Goal: Navigation & Orientation: Find specific page/section

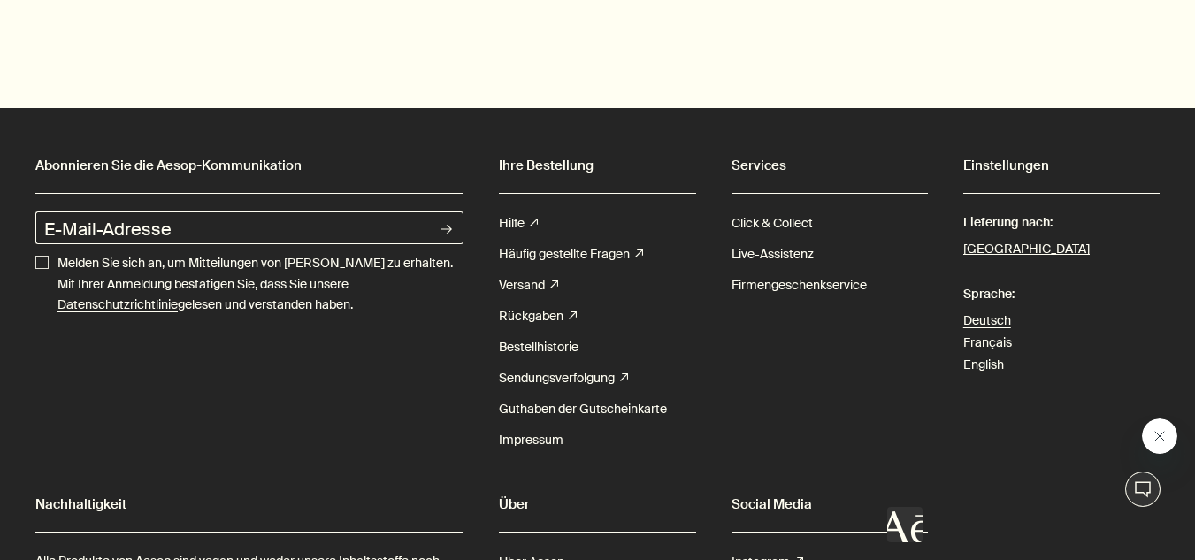
scroll to position [6343, 0]
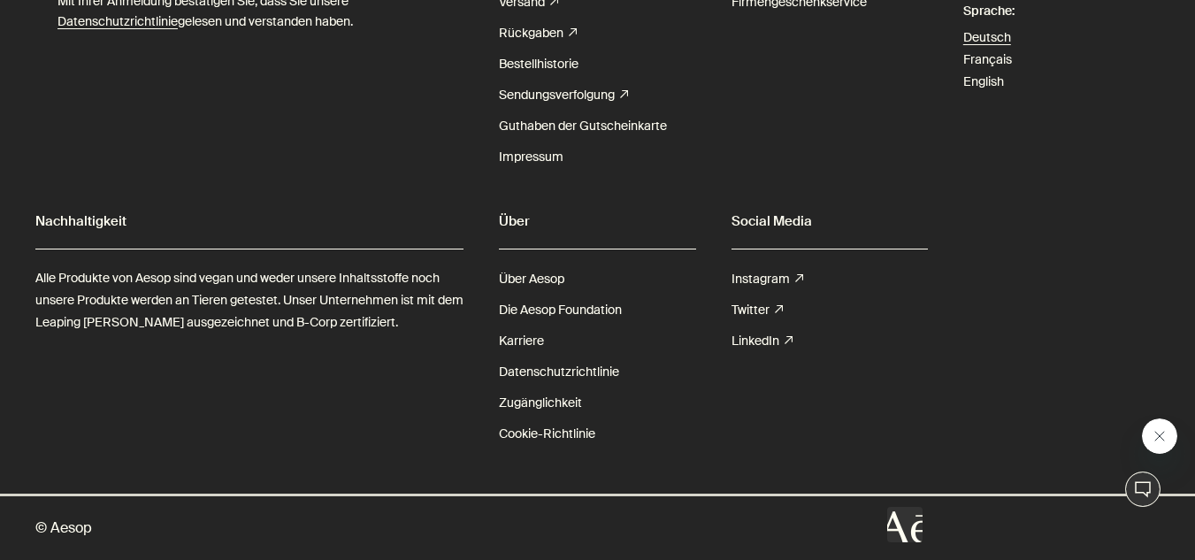
click at [1159, 440] on icon "Close message from Aesop" at bounding box center [1160, 436] width 14 height 14
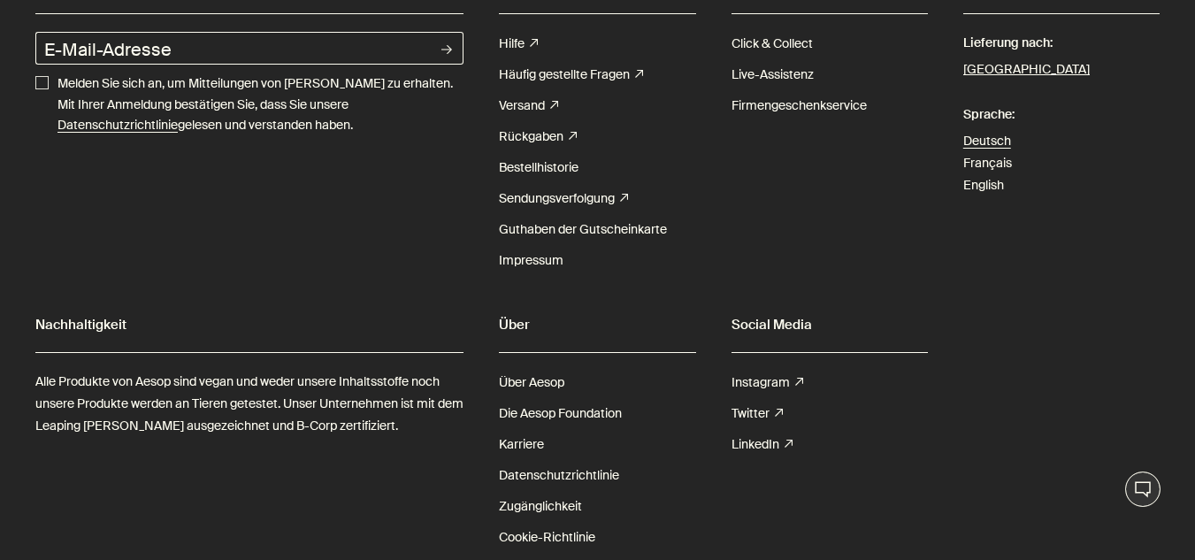
scroll to position [6166, 0]
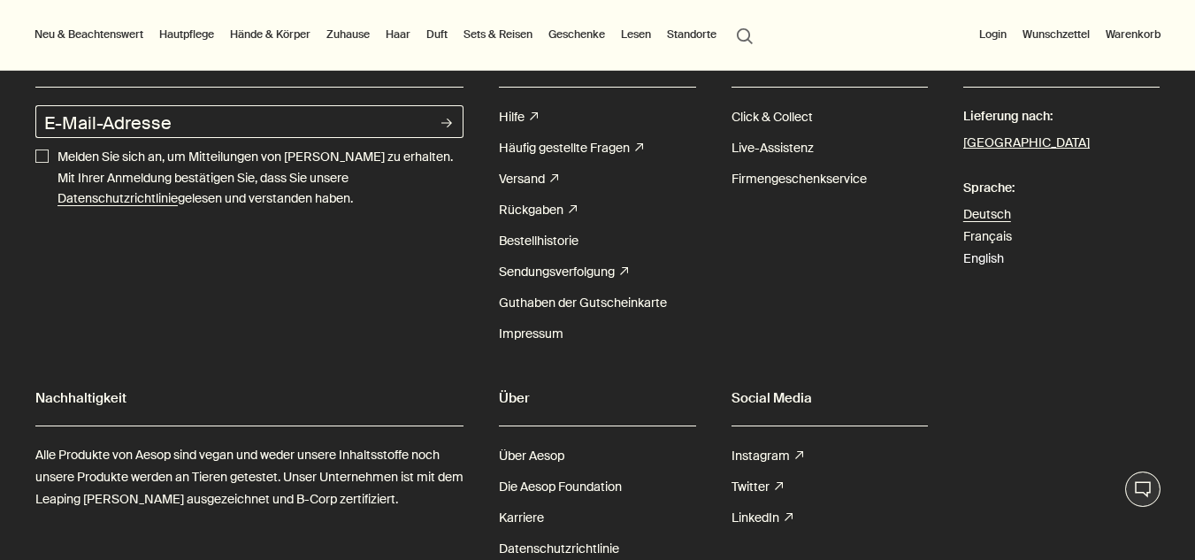
click at [995, 258] on link "English" at bounding box center [983, 258] width 41 height 16
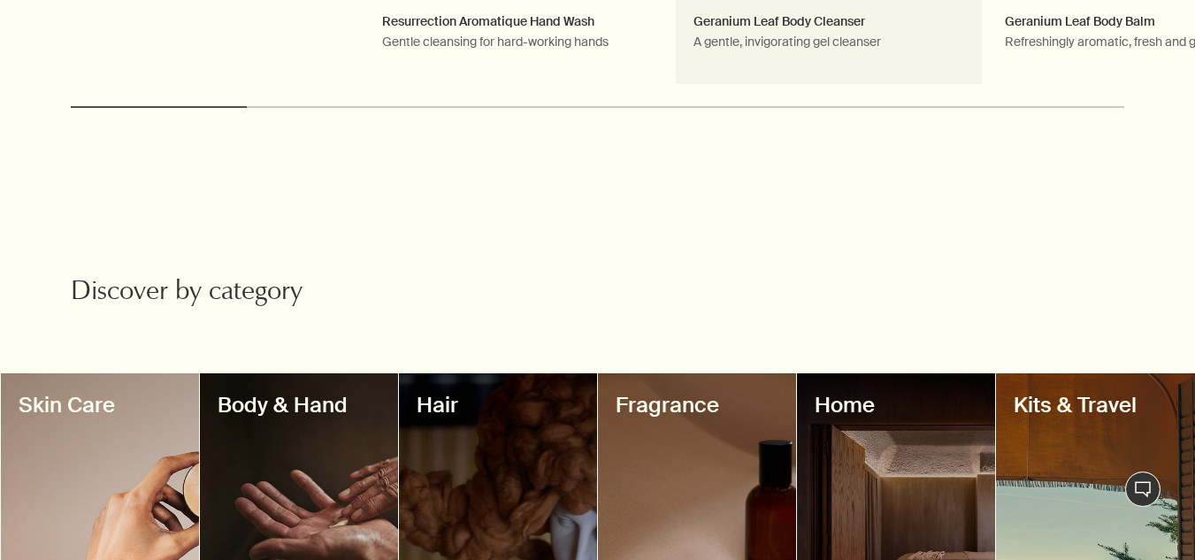
scroll to position [1327, 0]
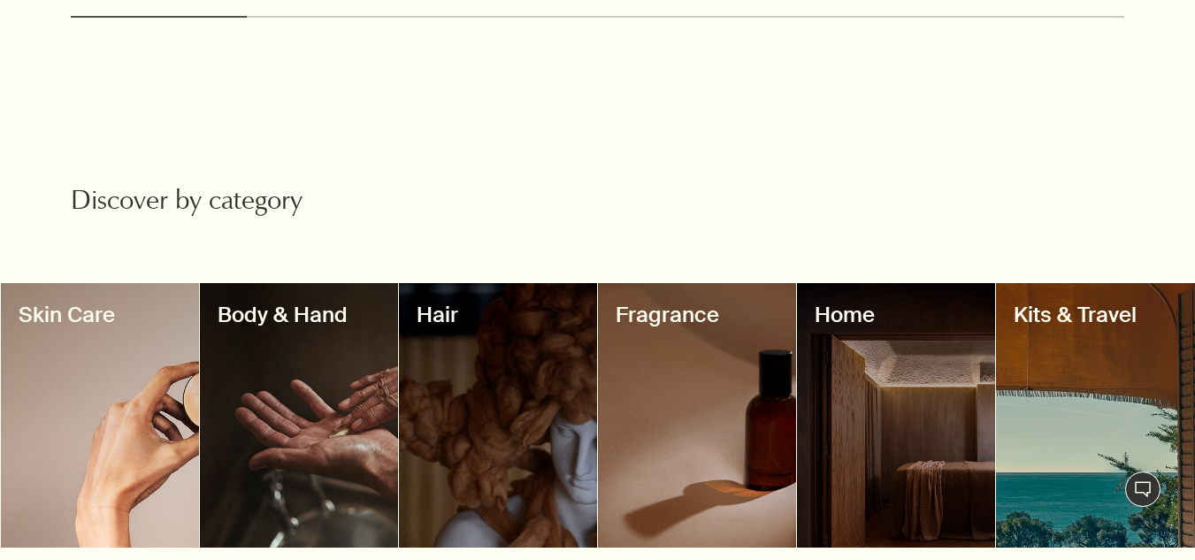
click at [331, 313] on div at bounding box center [299, 415] width 198 height 264
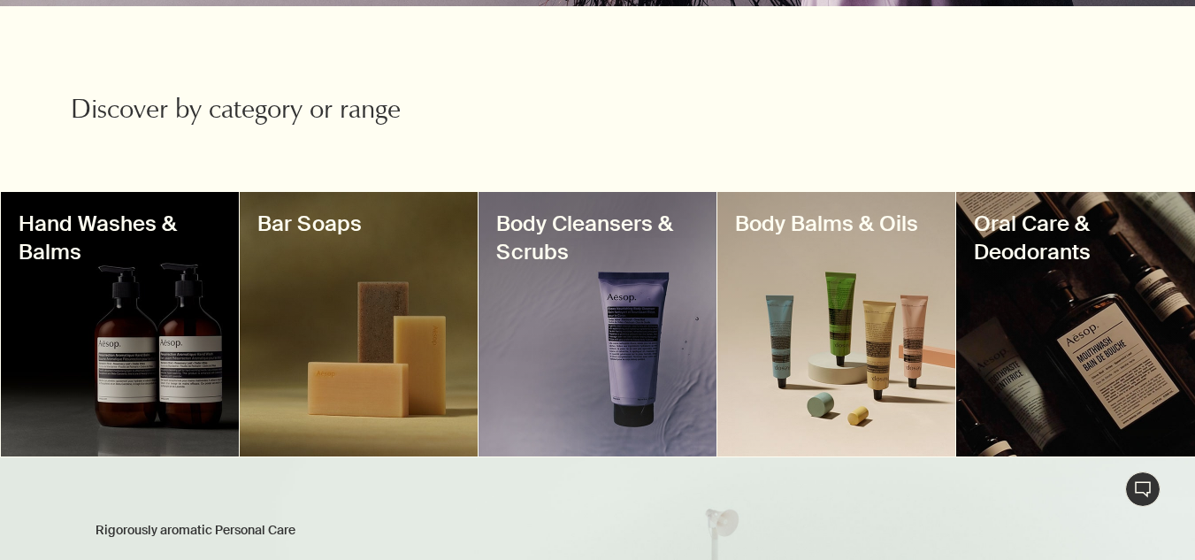
click at [606, 307] on div at bounding box center [598, 324] width 238 height 264
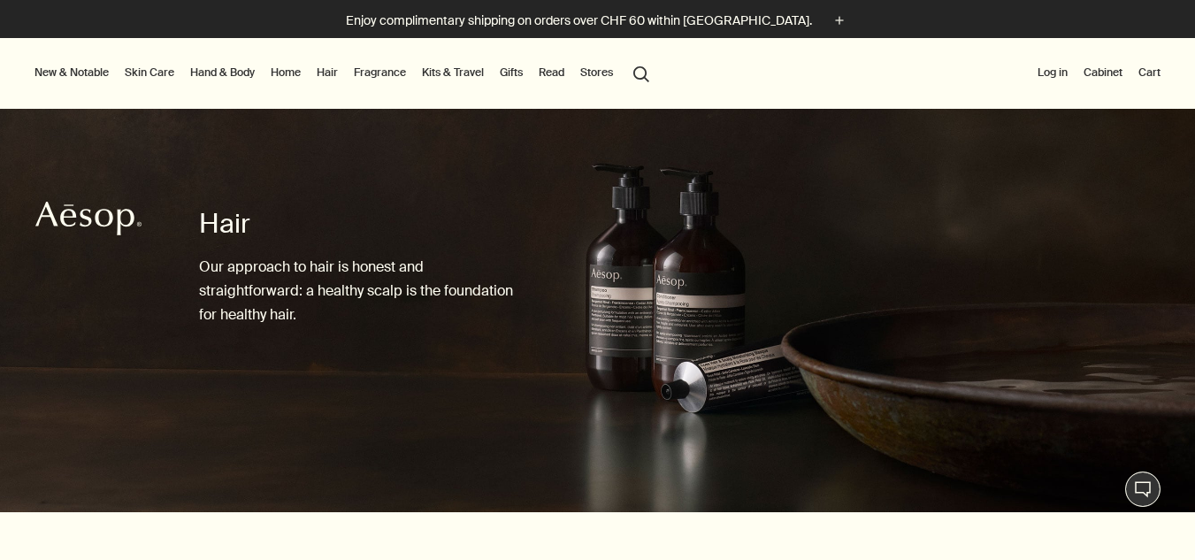
scroll to position [442, 0]
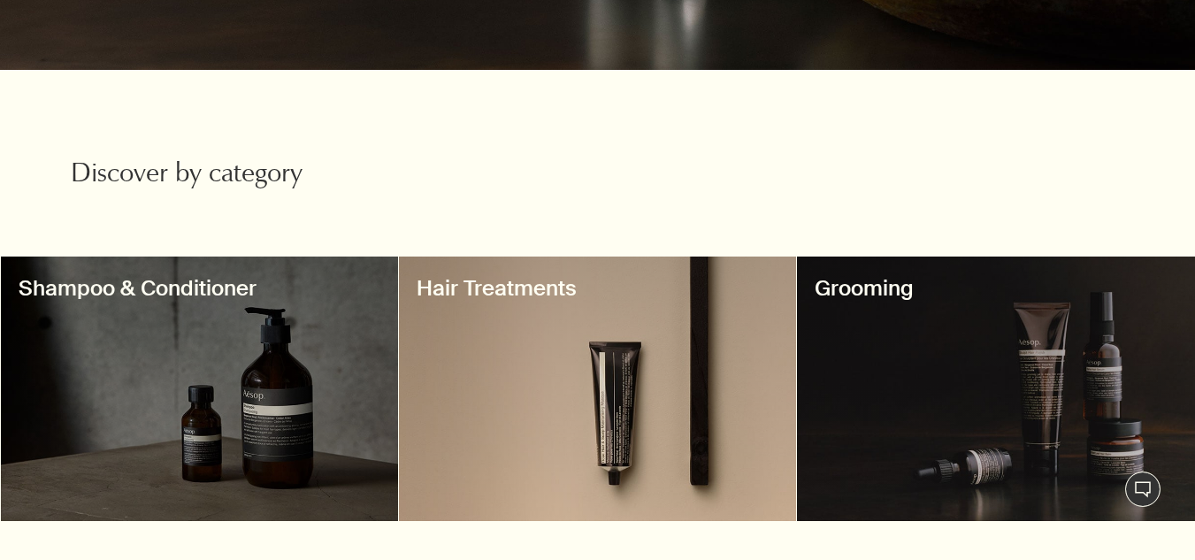
click at [282, 294] on h3 "Shampoo & Conditioner" at bounding box center [200, 288] width 362 height 28
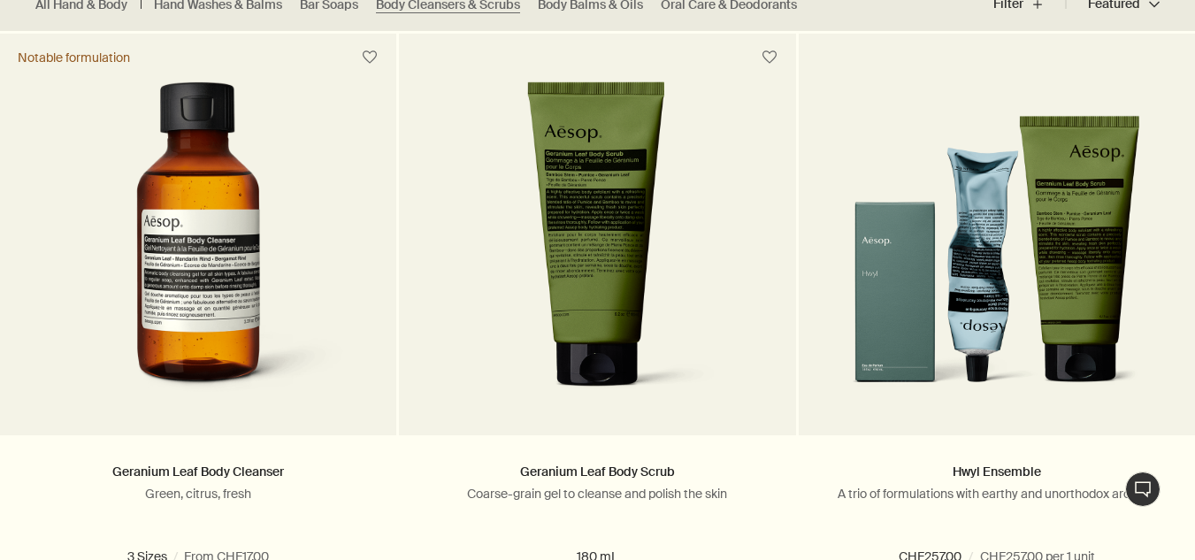
scroll to position [531, 0]
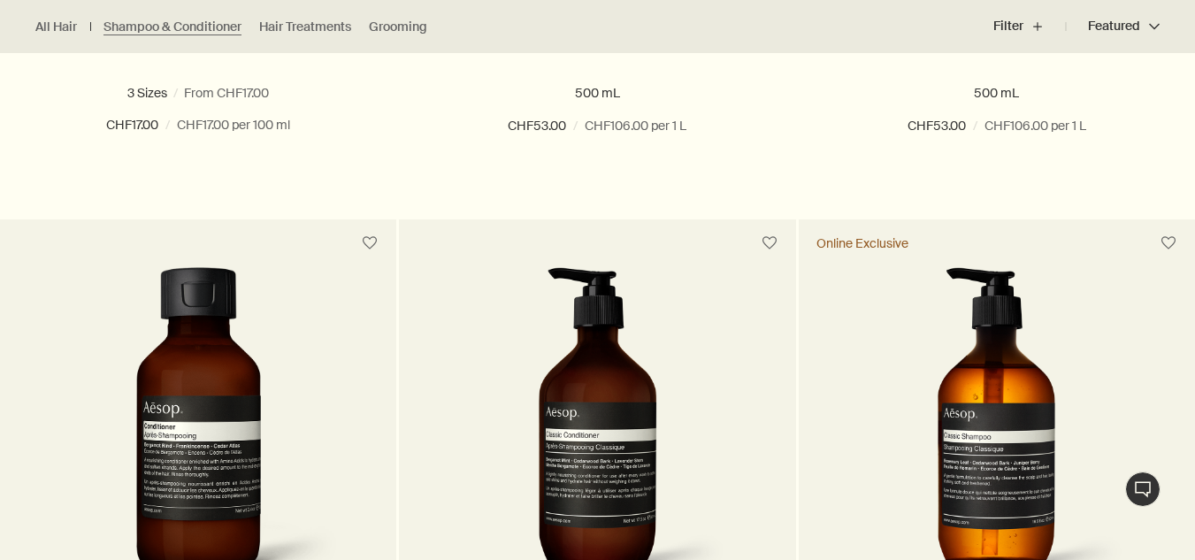
scroll to position [1150, 0]
